Goal: Task Accomplishment & Management: Manage account settings

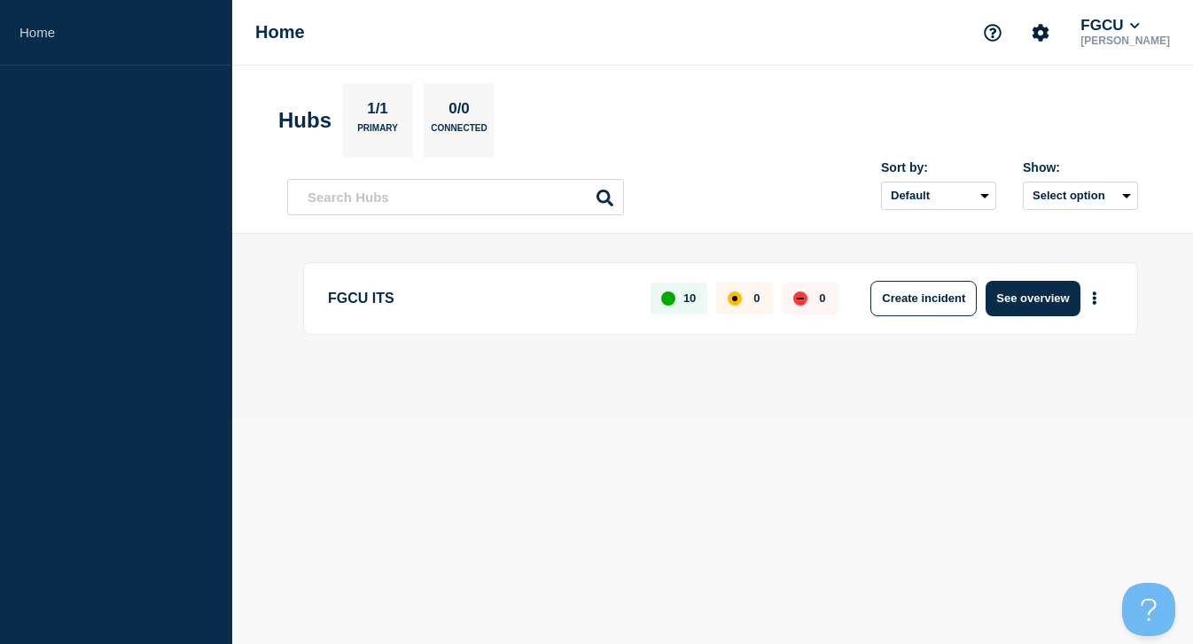
drag, startPoint x: 113, startPoint y: 185, endPoint x: 124, endPoint y: 179, distance: 12.3
click at [113, 185] on aside "Home" at bounding box center [116, 322] width 232 height 644
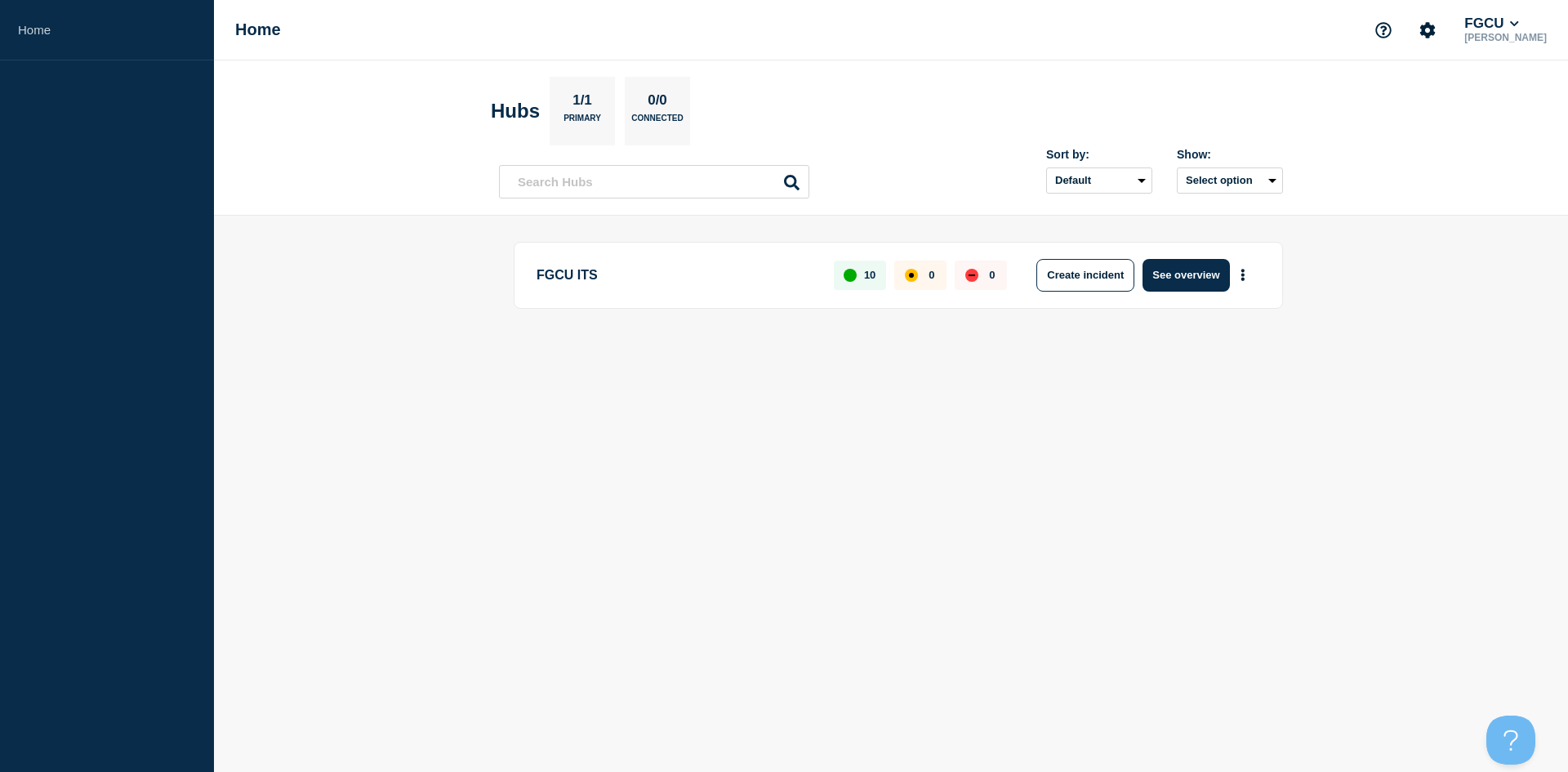
click at [1099, 426] on body "Home Home FGCU Evan Flechsig Hubs 1/1 Primary 0/0 Connected Sort by: Default La…" at bounding box center [784, 386] width 1568 height 772
click at [884, 446] on body "Home Home FGCU Evan Flechsig Hubs 1/1 Primary 0/0 Connected Sort by: Default La…" at bounding box center [784, 386] width 1568 height 772
click at [1099, 32] on icon "Account settings" at bounding box center [1428, 30] width 16 height 16
click at [1099, 91] on link "Team Members" at bounding box center [1444, 96] width 84 height 14
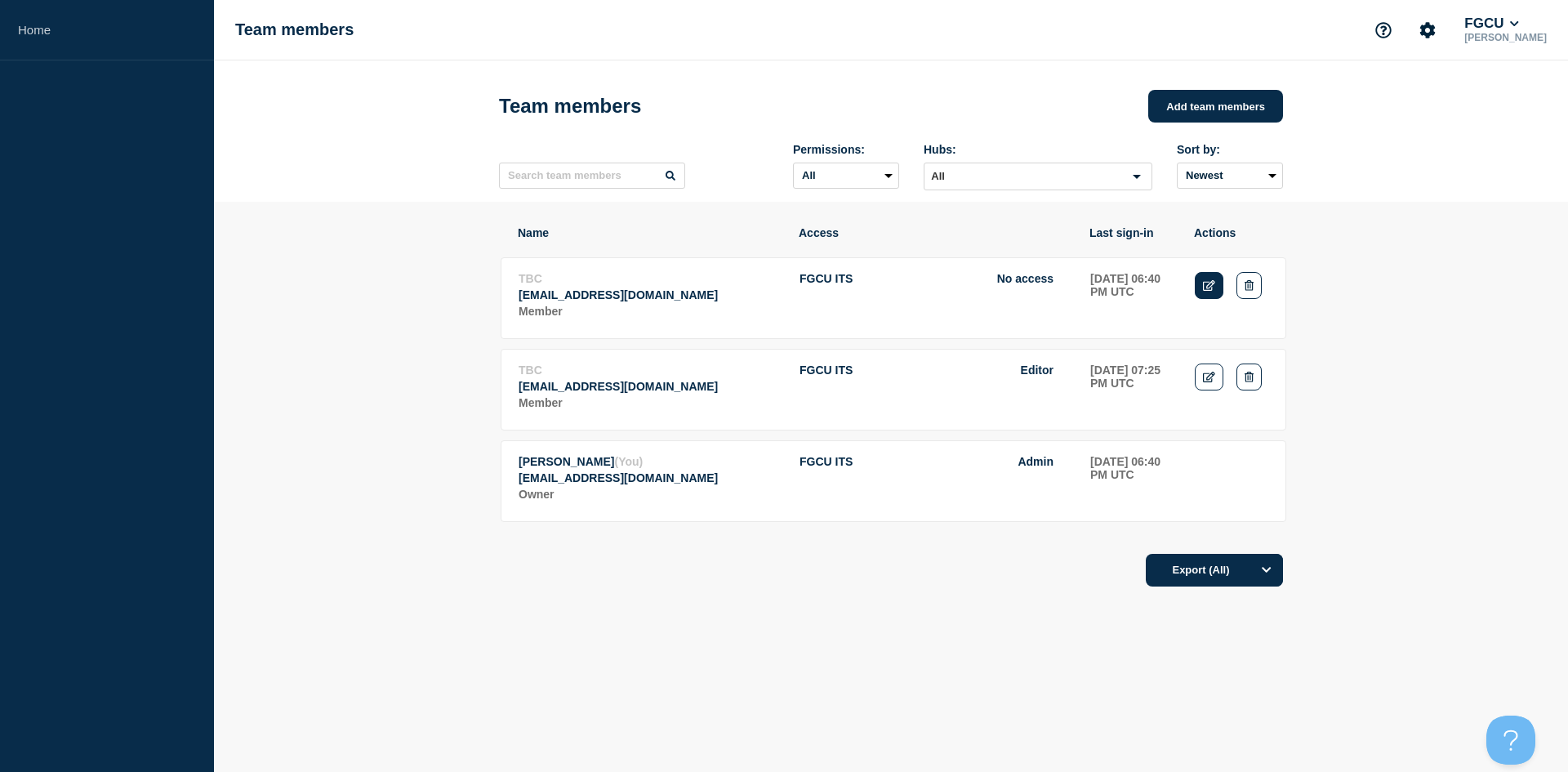
click at [1099, 291] on icon "Edit" at bounding box center [1208, 286] width 12 height 11
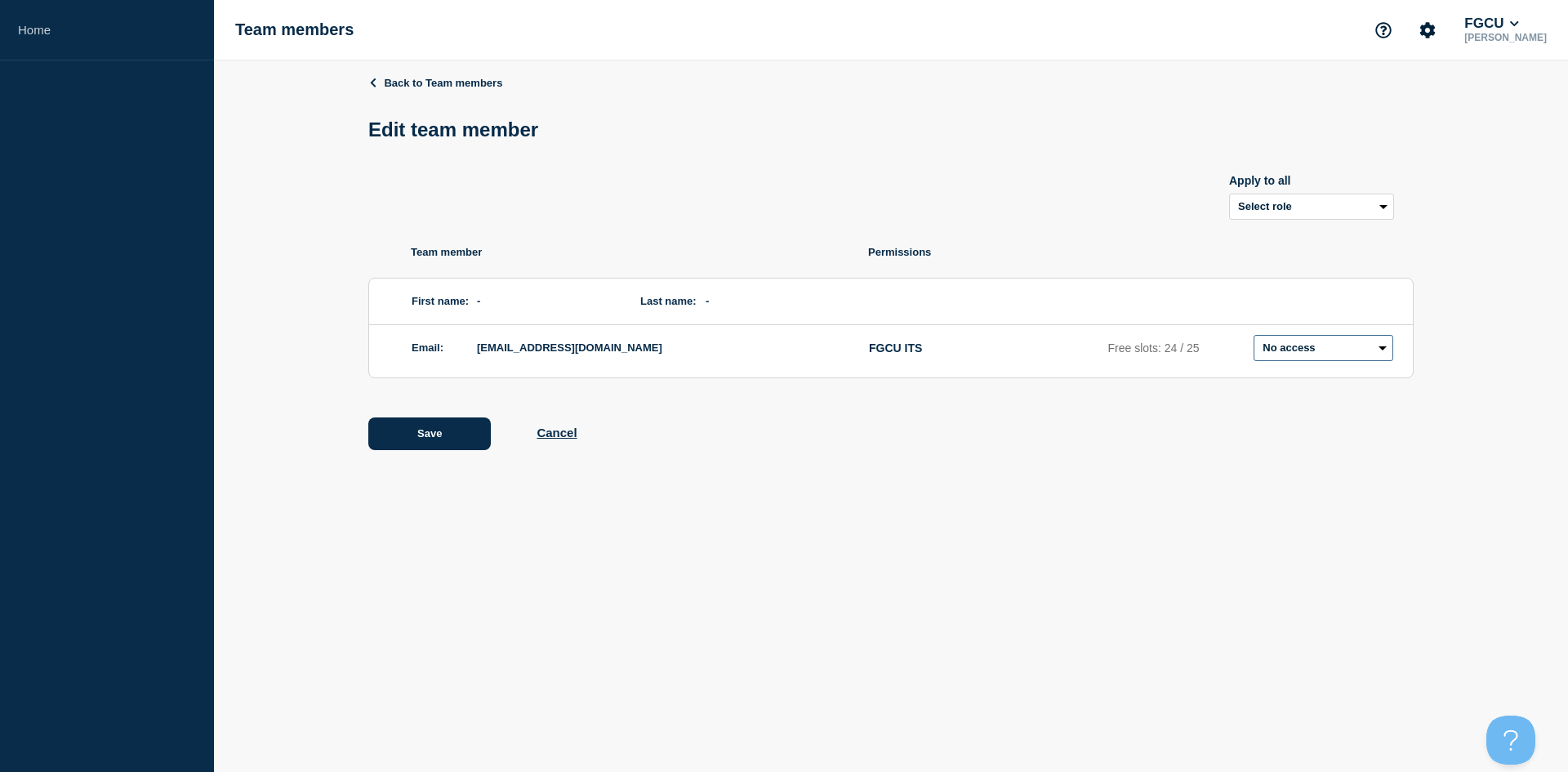
click at [1099, 356] on select "Admin Manager Editor No access" at bounding box center [1324, 348] width 140 height 26
select select "1"
click at [1099, 338] on select "Admin Manager Editor No access" at bounding box center [1324, 348] width 140 height 26
click at [427, 440] on button "Save" at bounding box center [430, 434] width 123 height 32
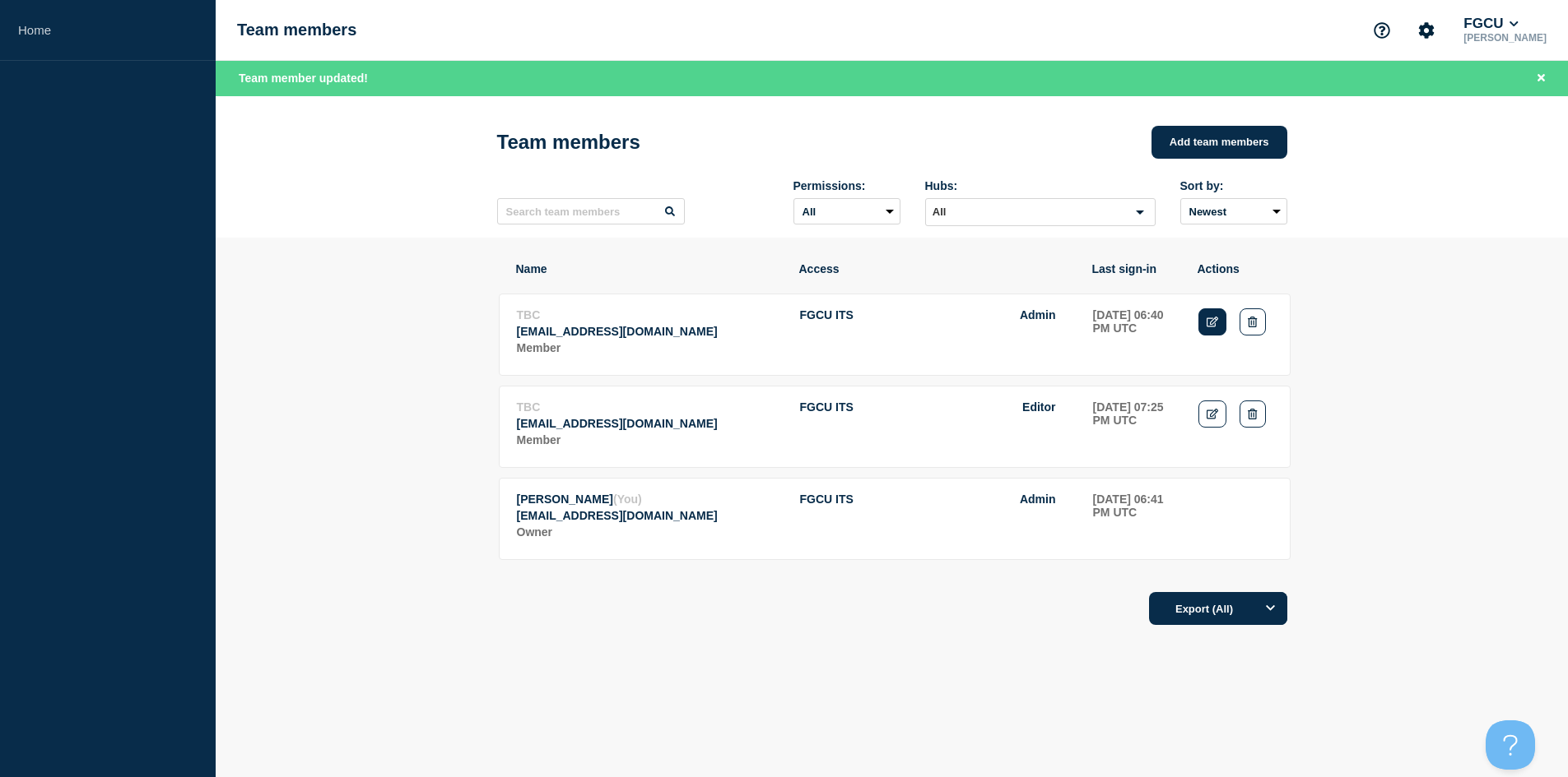
click at [1107, 322] on icon "Edit" at bounding box center [1212, 322] width 12 height 11
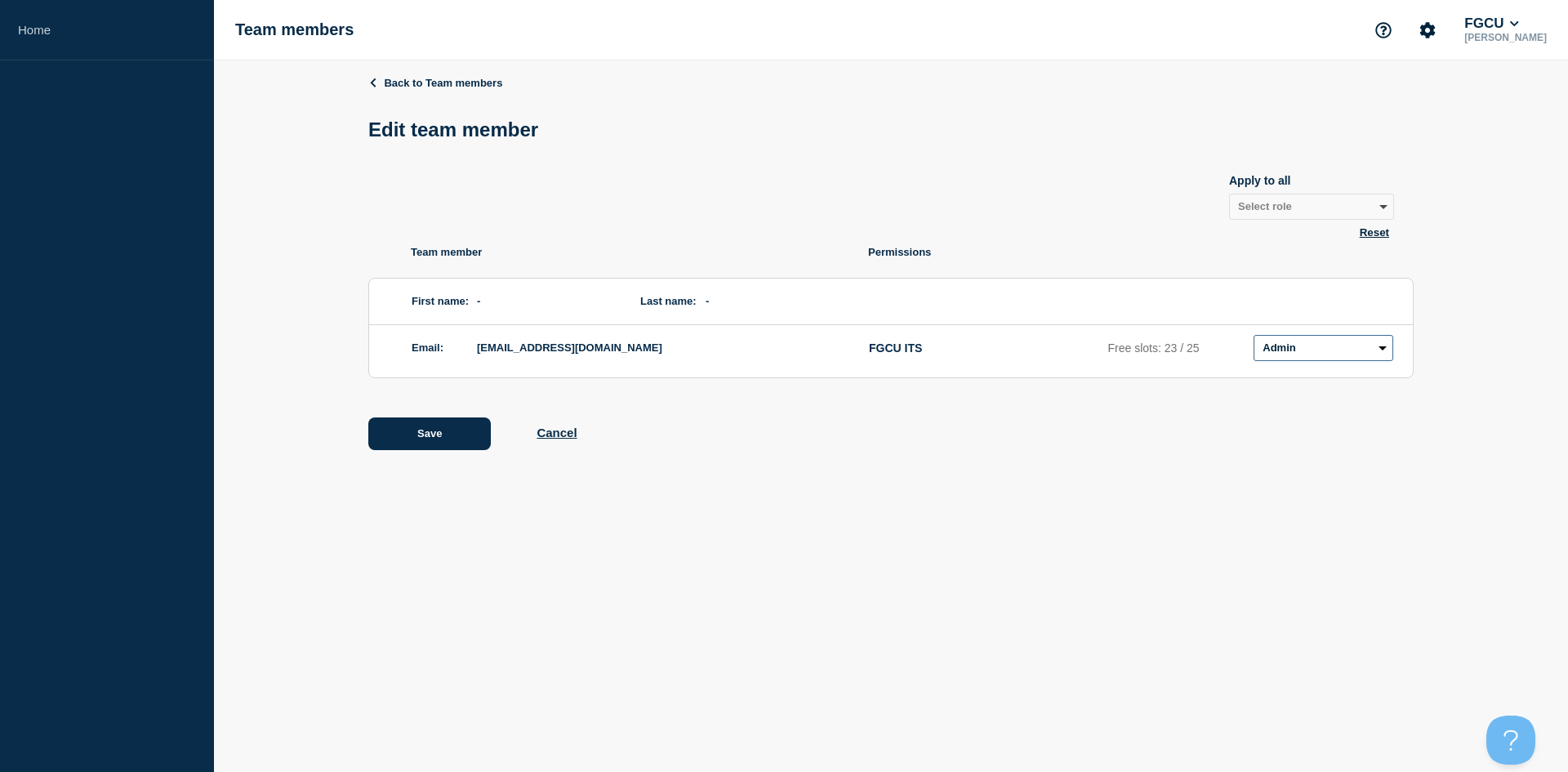
click at [1099, 351] on select "Admin Manager Editor No access" at bounding box center [1324, 348] width 140 height 26
select select "6"
click at [1099, 338] on select "Admin Manager Editor No access" at bounding box center [1324, 348] width 140 height 26
click at [418, 441] on button "Save" at bounding box center [430, 434] width 123 height 32
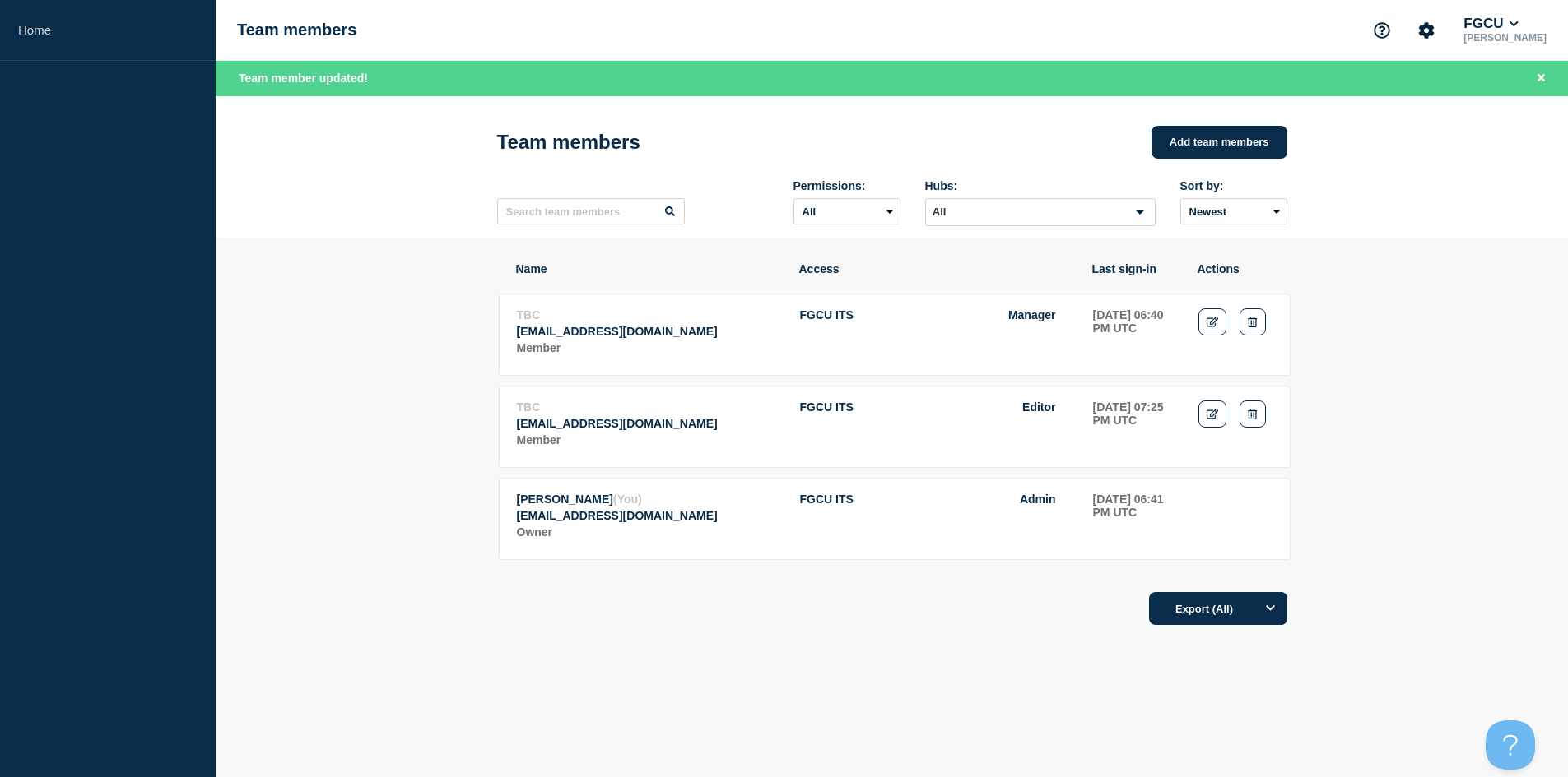
click at [545, 597] on div "Name Access Last sign-in Actions TBC smriley@fgcu.edu Member FGCU ITS Manager 2…" at bounding box center [892, 489] width 791 height 504
click at [541, 597] on div "Name Access Last sign-in Actions TBC smriley@fgcu.edu Member FGCU ITS Manager 2…" at bounding box center [892, 489] width 791 height 504
click at [1107, 336] on link "Edit" at bounding box center [1212, 321] width 29 height 27
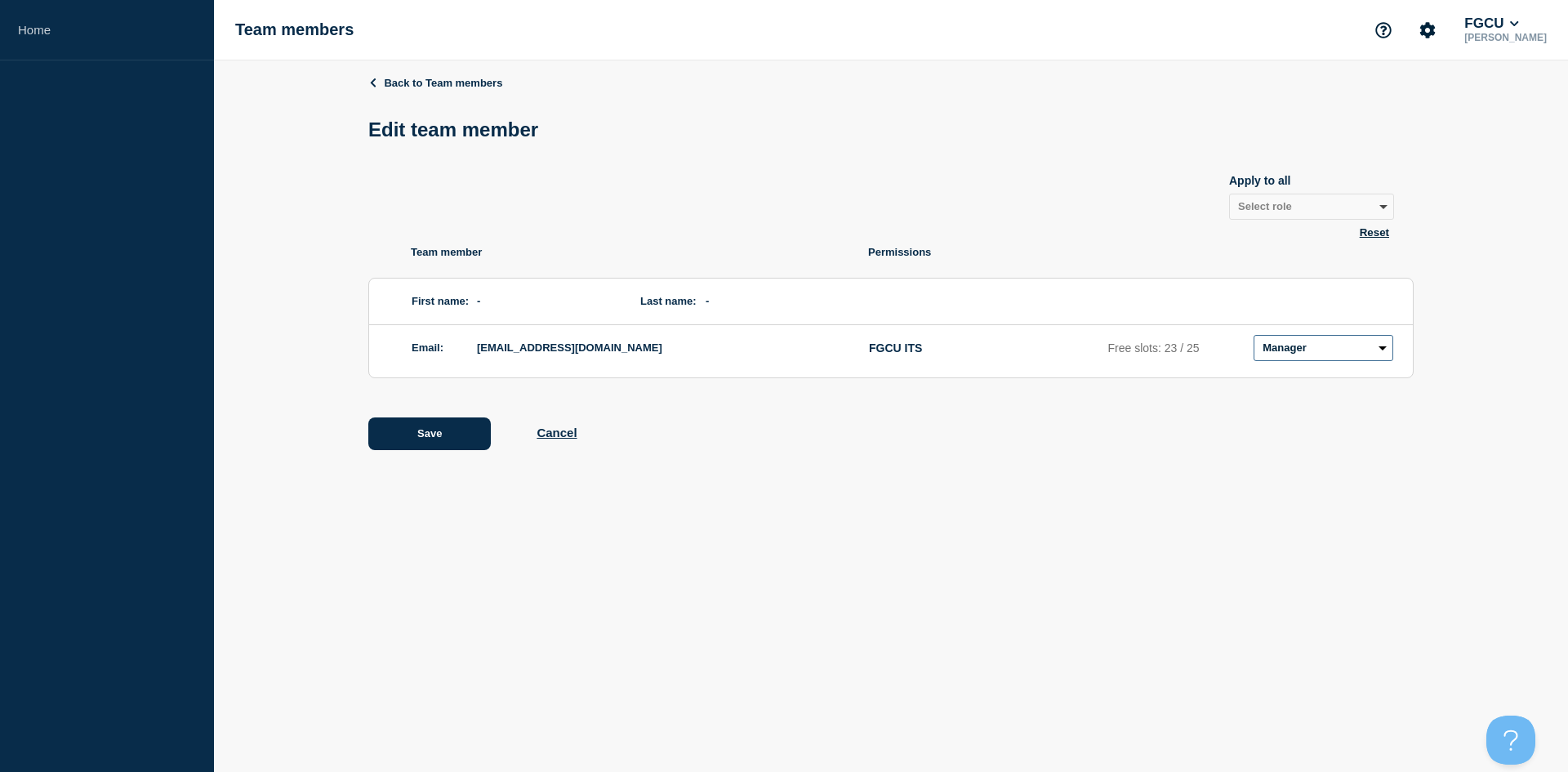
click at [1099, 350] on select "Admin Manager Editor No access" at bounding box center [1324, 348] width 140 height 26
drag, startPoint x: 1012, startPoint y: 469, endPoint x: 993, endPoint y: 472, distance: 19.2
click at [1012, 469] on div "Back to Team members Edit team member Apply to all Select role Admin Manager Ed…" at bounding box center [891, 275] width 1045 height 429
click at [380, 87] on link "Back to Team members" at bounding box center [435, 82] width 134 height 12
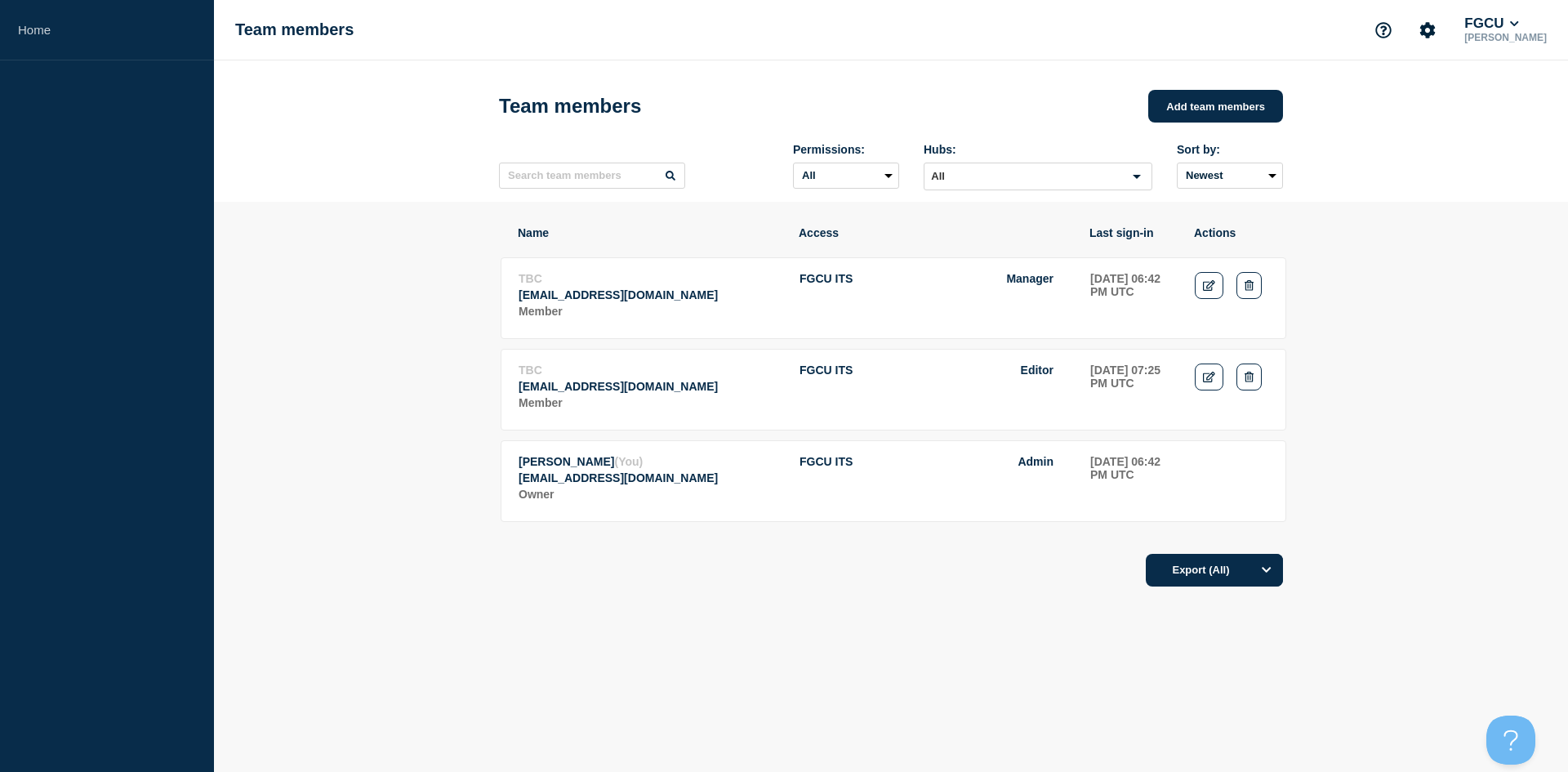
click at [215, 593] on section "Name Access Last sign-in Actions TBC smriley@fgcu.edu Member FGCU ITS Manager 2…" at bounding box center [890, 452] width 1354 height 501
